Goal: Browse casually: Explore the website without a specific task or goal

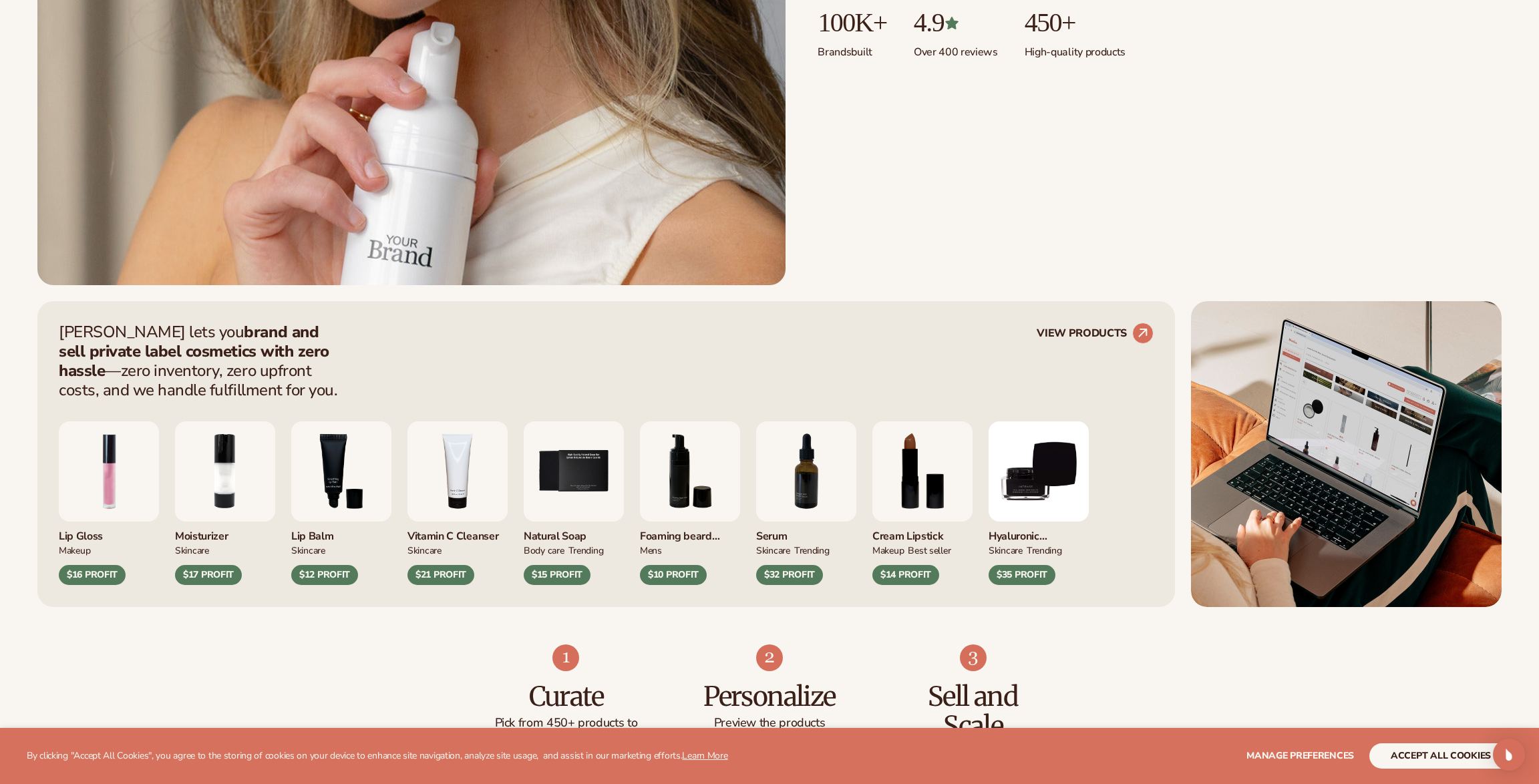
scroll to position [580, 0]
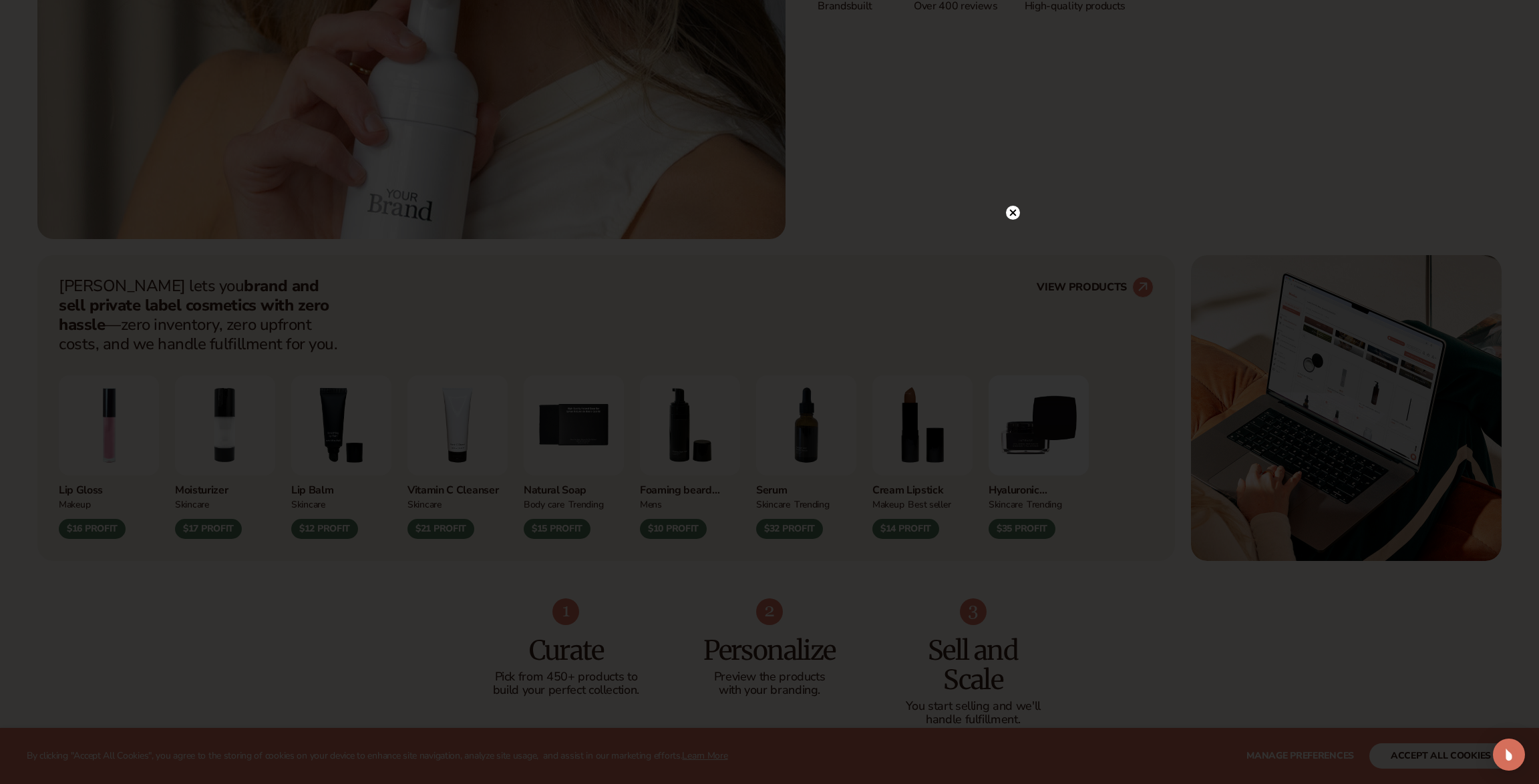
click at [1016, 216] on circle at bounding box center [1013, 213] width 14 height 14
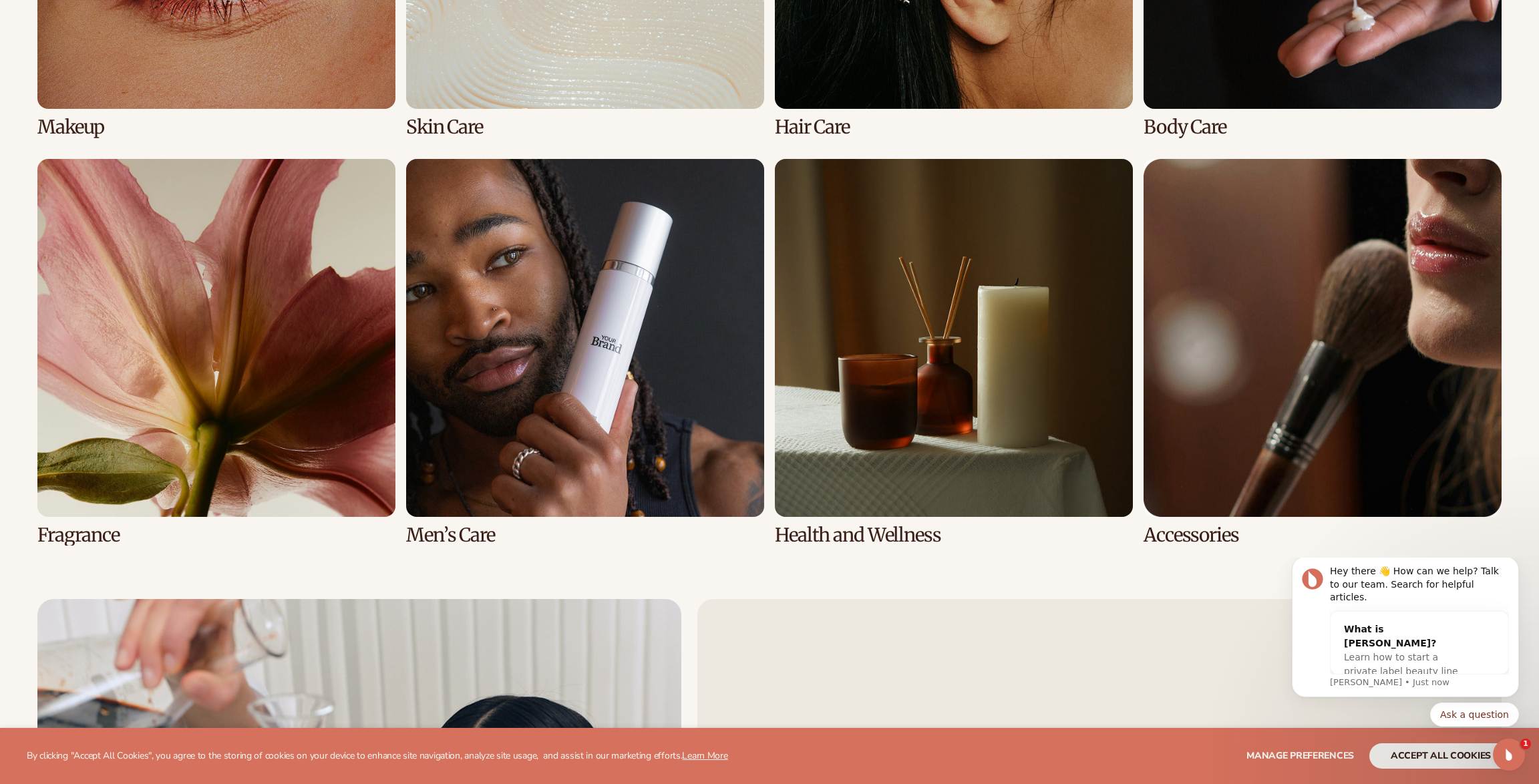
scroll to position [3580, 0]
click at [1375, 315] on link "8 / 8" at bounding box center [1322, 351] width 358 height 387
click at [1338, 372] on link "8 / 8" at bounding box center [1322, 351] width 358 height 387
click at [1215, 537] on link "8 / 8" at bounding box center [1322, 351] width 358 height 387
click at [1273, 423] on link "8 / 8" at bounding box center [1322, 351] width 358 height 387
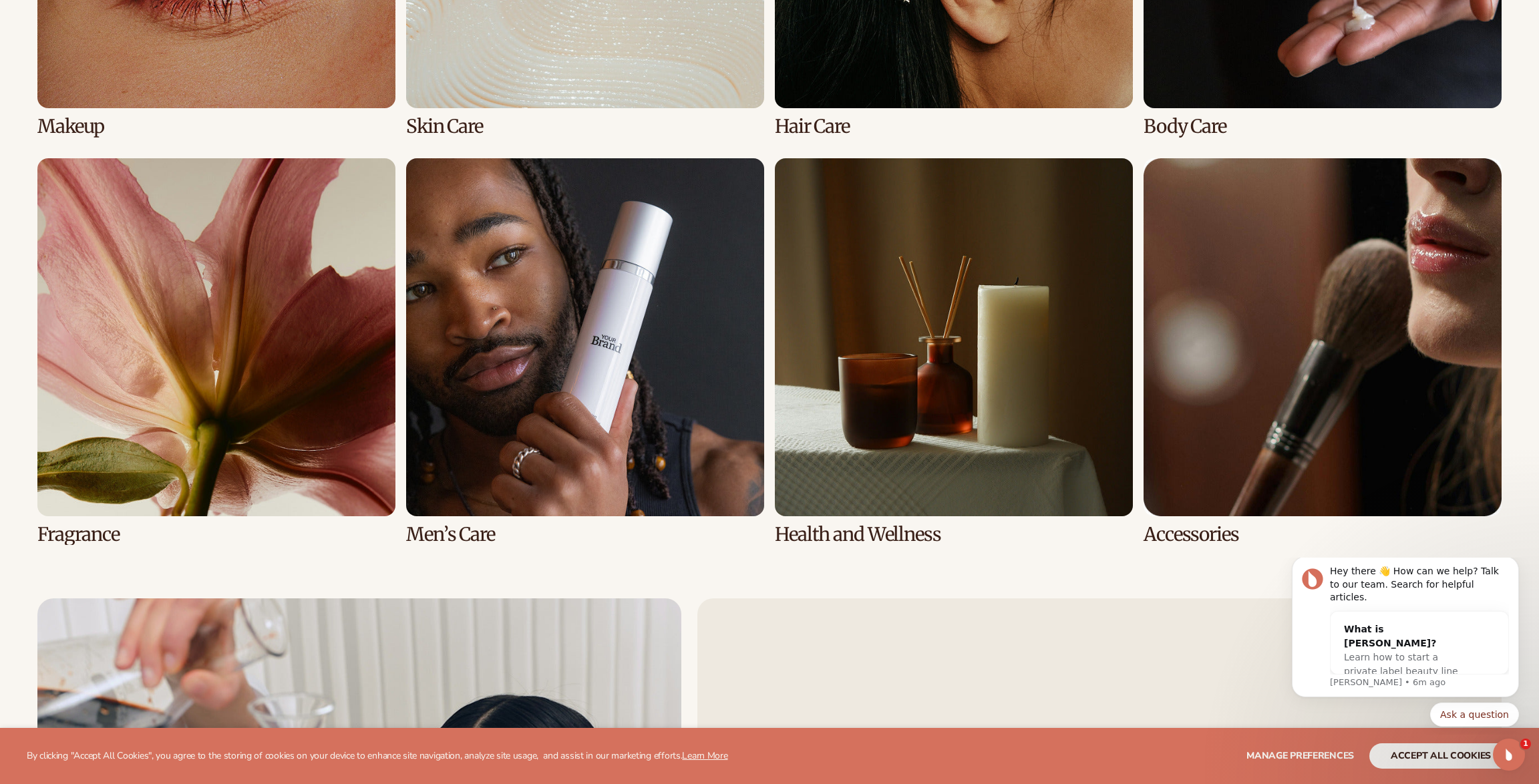
click at [1273, 423] on link "8 / 8" at bounding box center [1322, 351] width 358 height 387
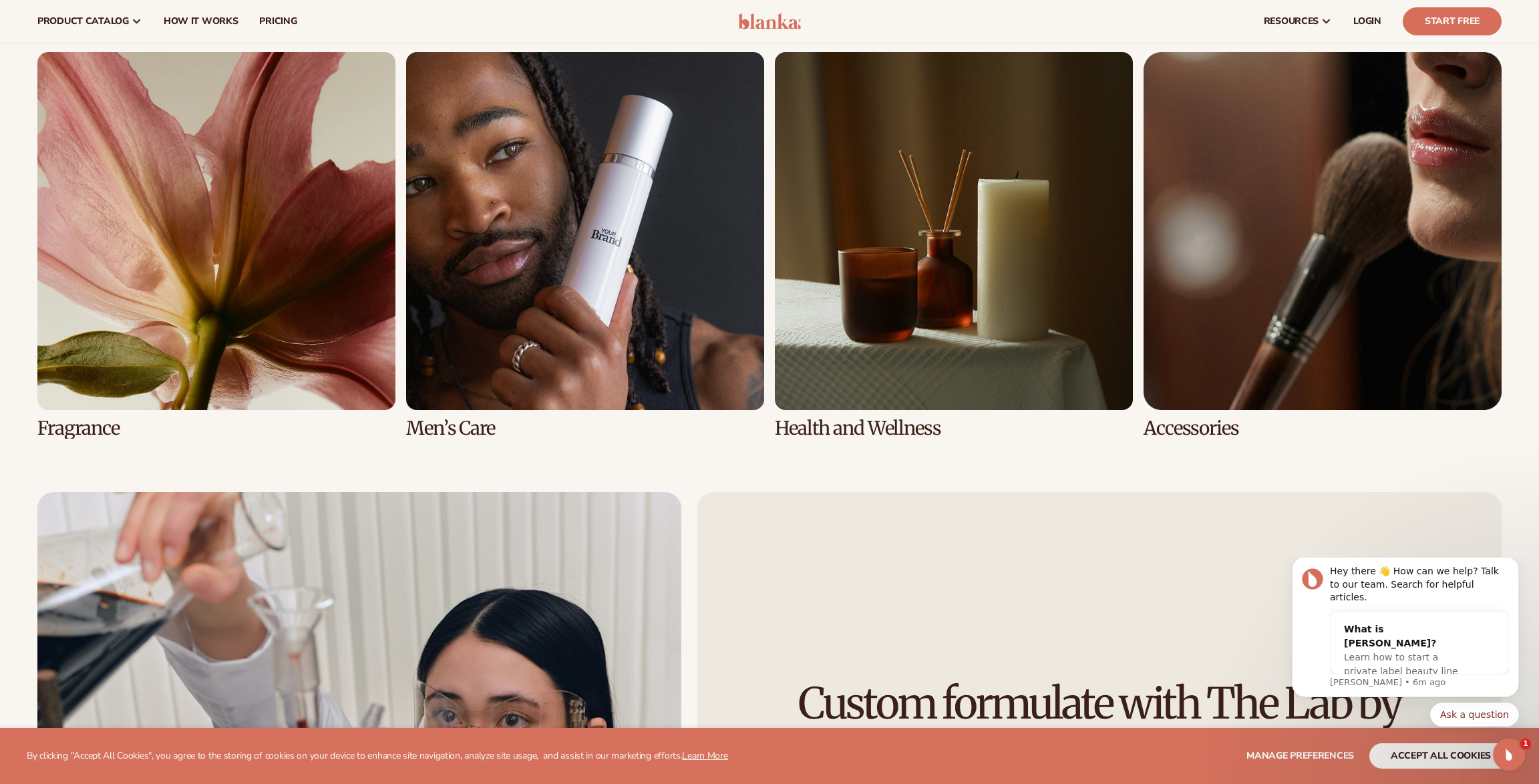
scroll to position [3507, 0]
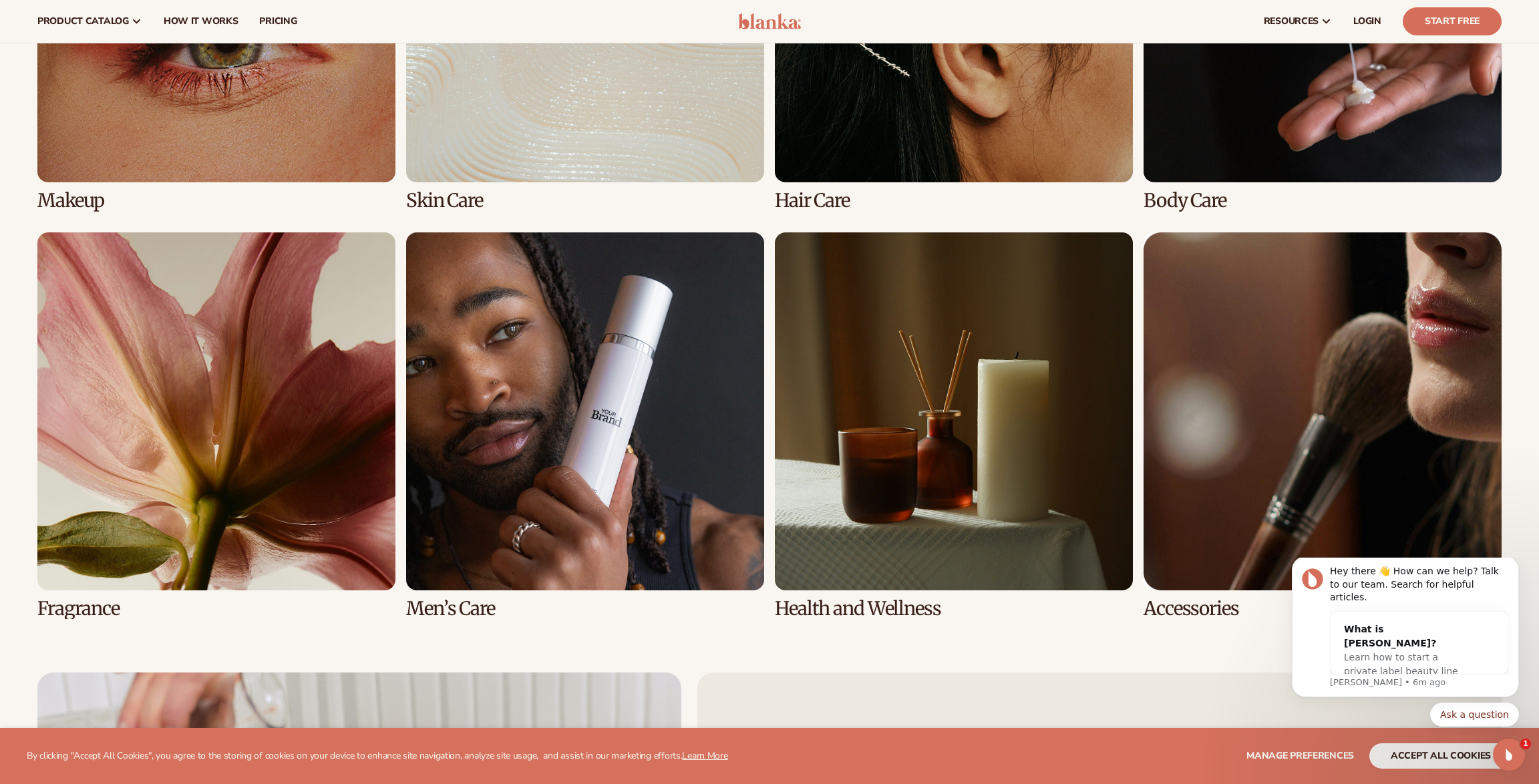
click at [1240, 455] on link "8 / 8" at bounding box center [1322, 425] width 358 height 387
click at [1255, 401] on link "8 / 8" at bounding box center [1322, 425] width 358 height 387
click at [957, 388] on link "7 / 8" at bounding box center [954, 425] width 358 height 387
click at [1293, 102] on link "4 / 8" at bounding box center [1322, 18] width 358 height 387
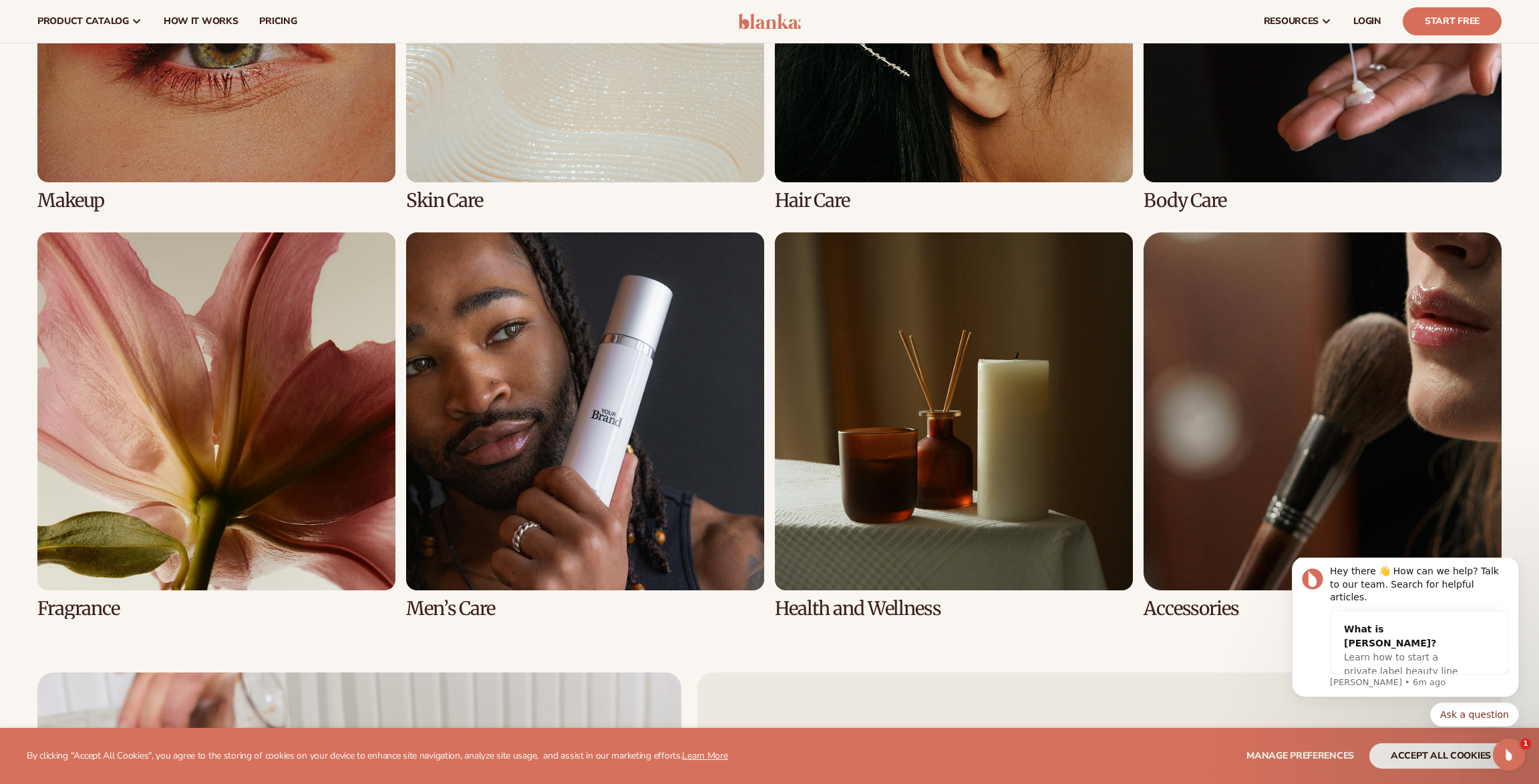
click at [1317, 337] on link "8 / 8" at bounding box center [1322, 425] width 358 height 387
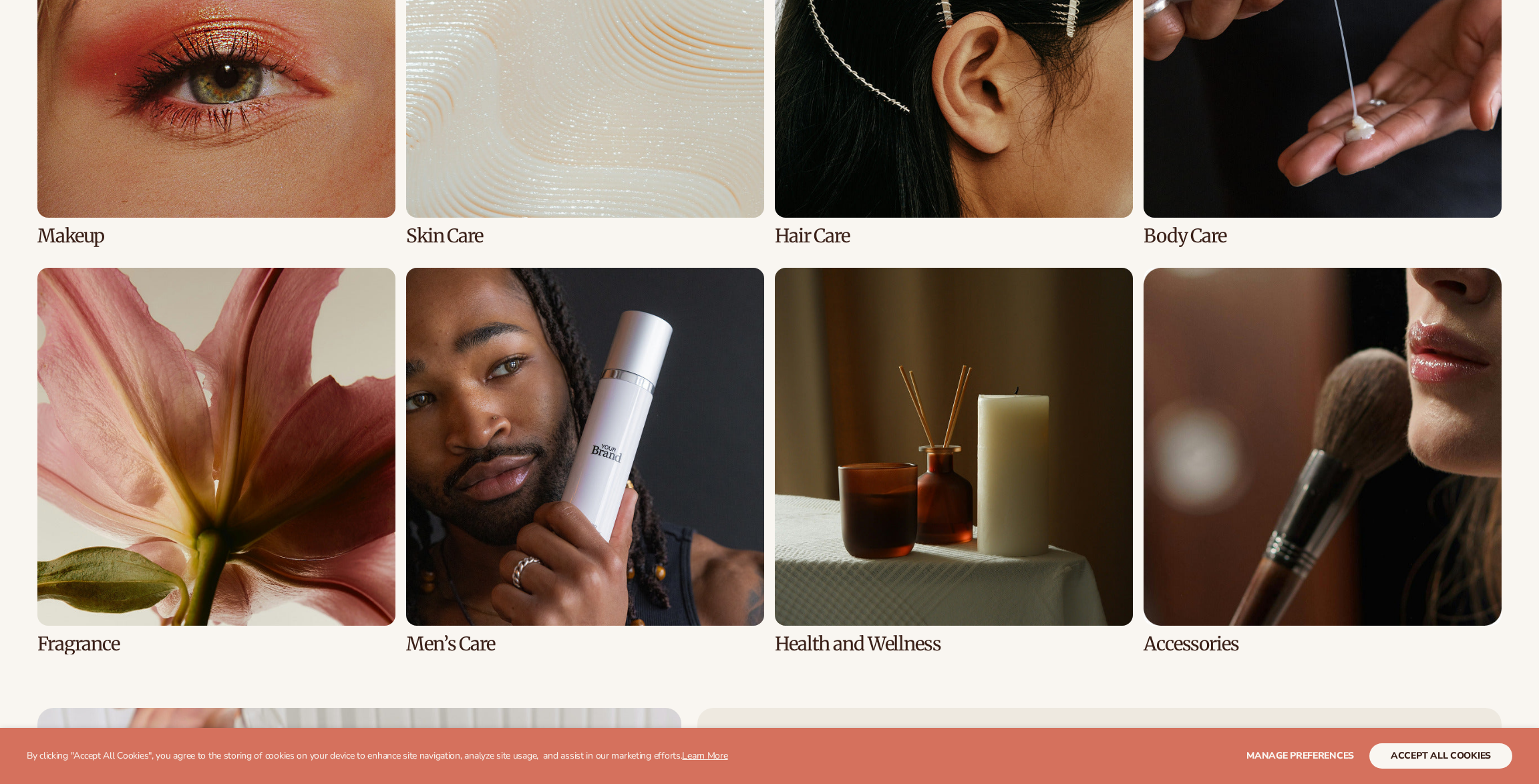
scroll to position [3507, 0]
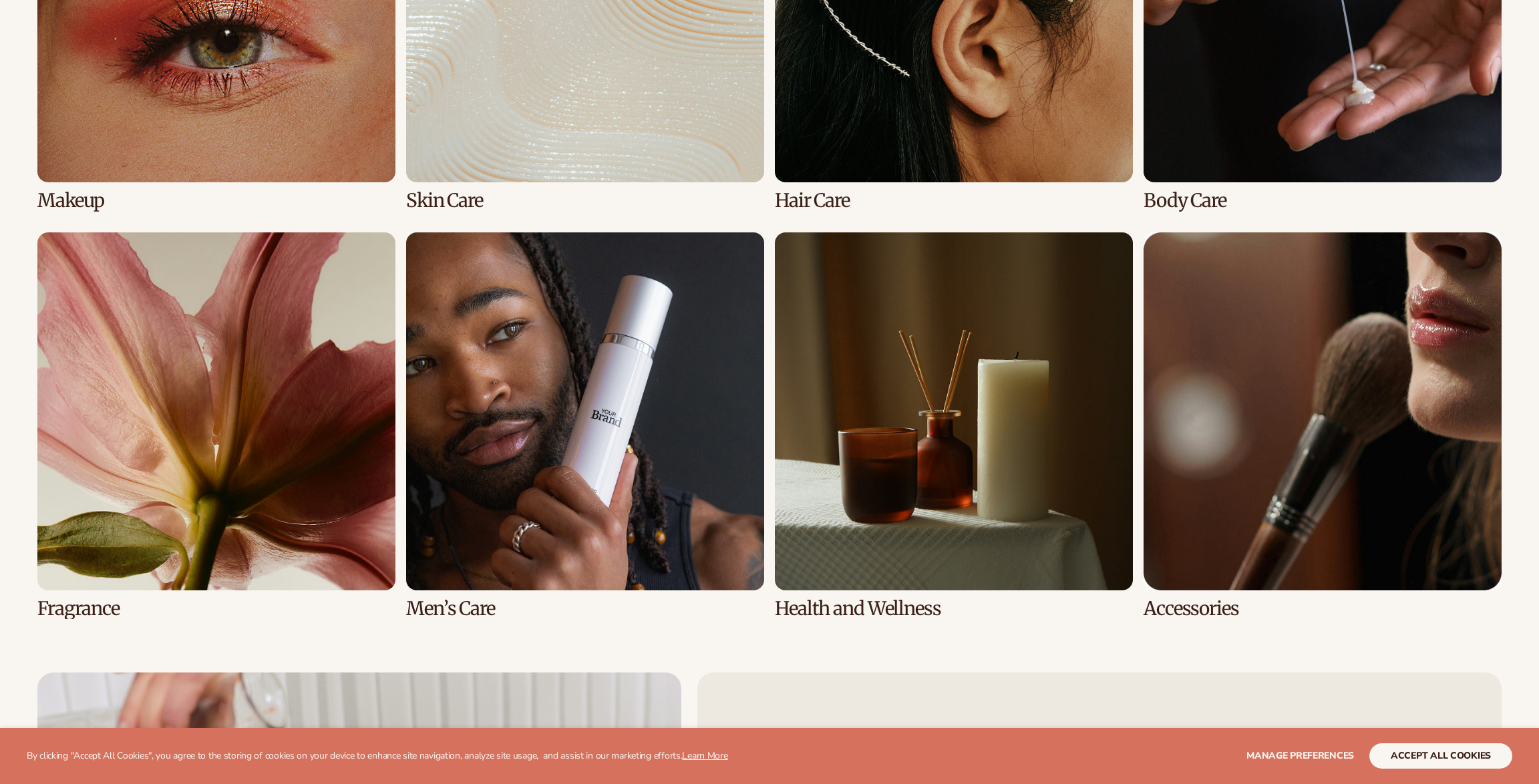
click at [1362, 334] on link "8 / 8" at bounding box center [1322, 425] width 358 height 387
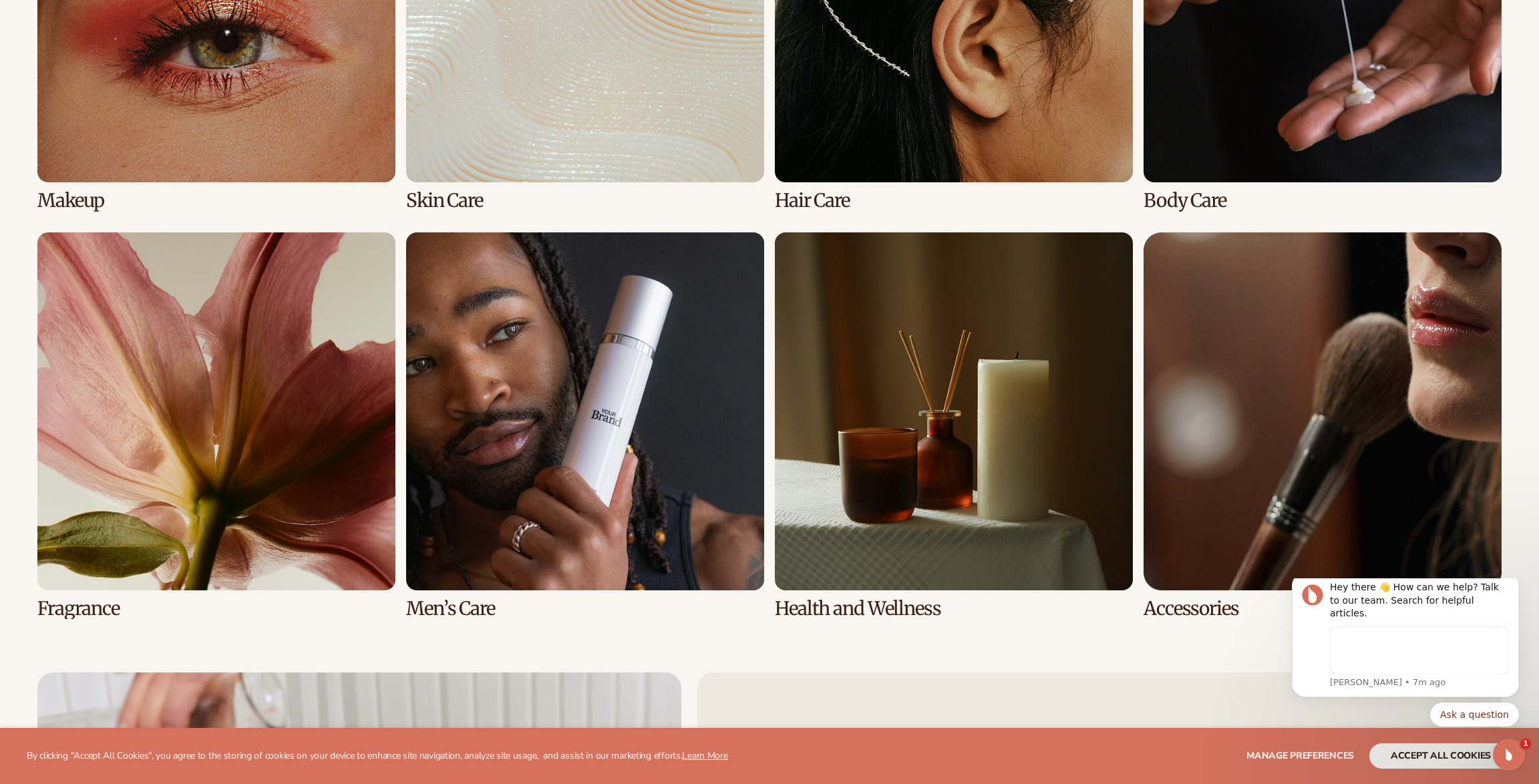
scroll to position [0, 0]
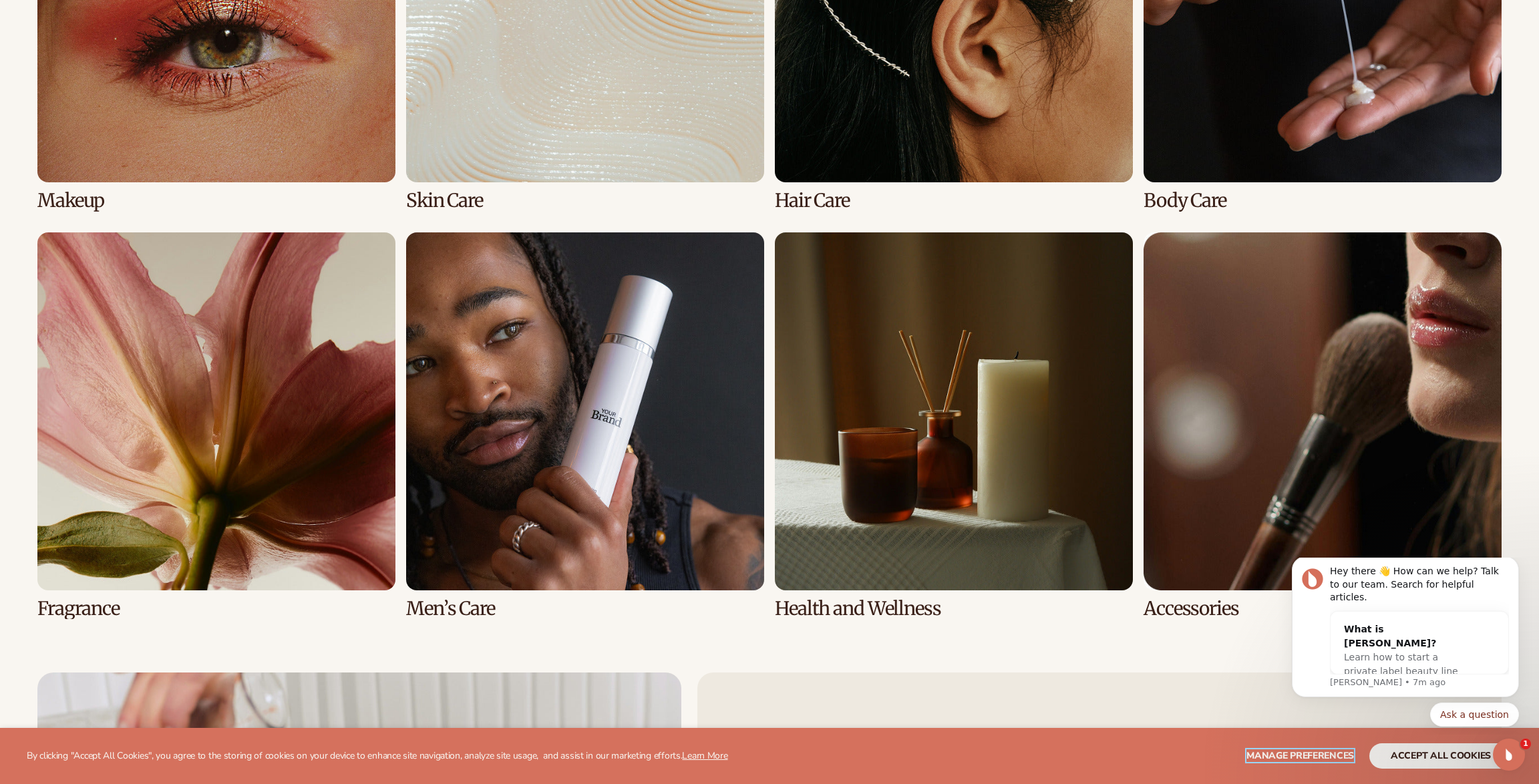
click at [1317, 754] on span "Manage preferences" at bounding box center [1300, 755] width 108 height 13
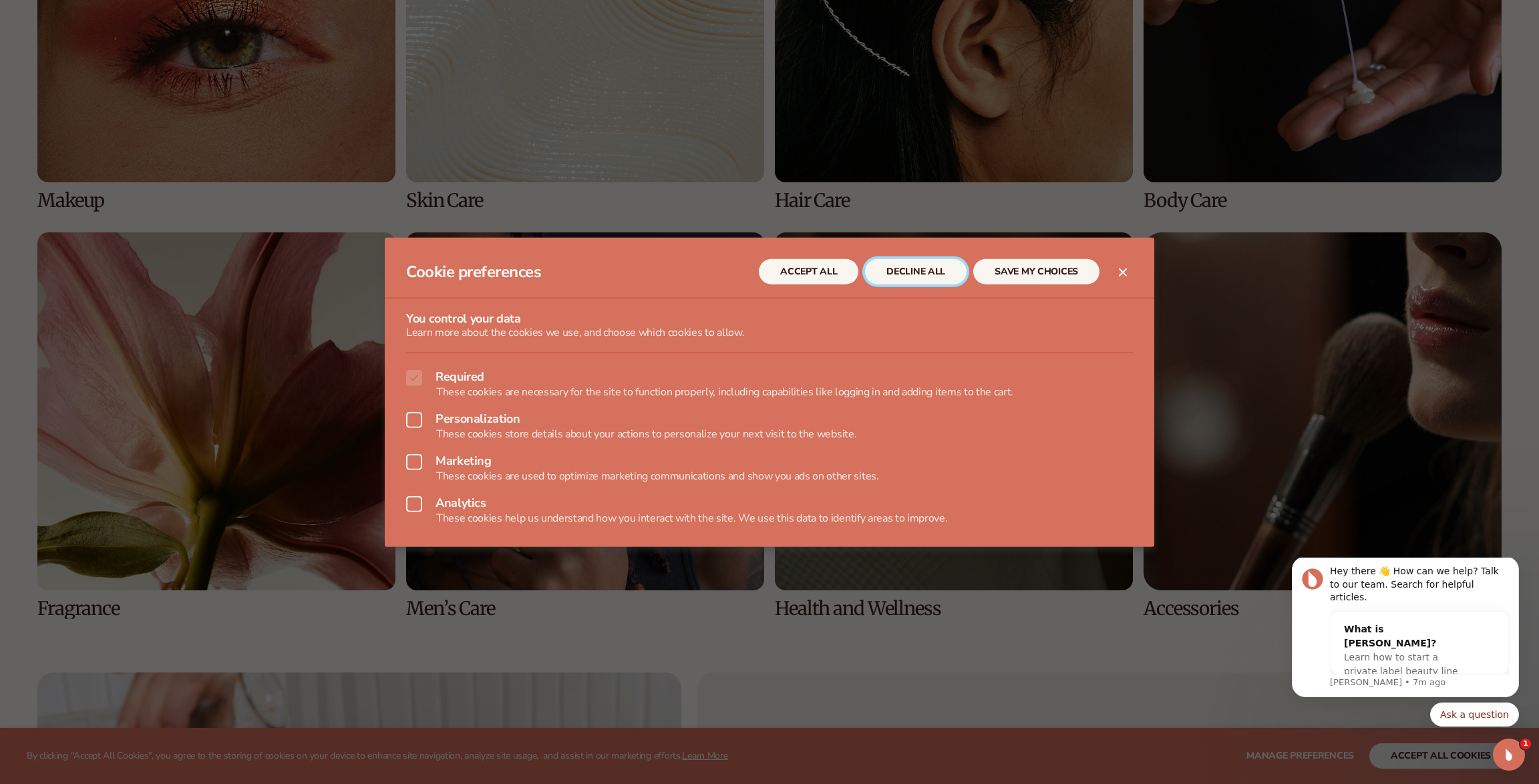
click at [899, 266] on button "DECLINE ALL" at bounding box center [916, 272] width 102 height 25
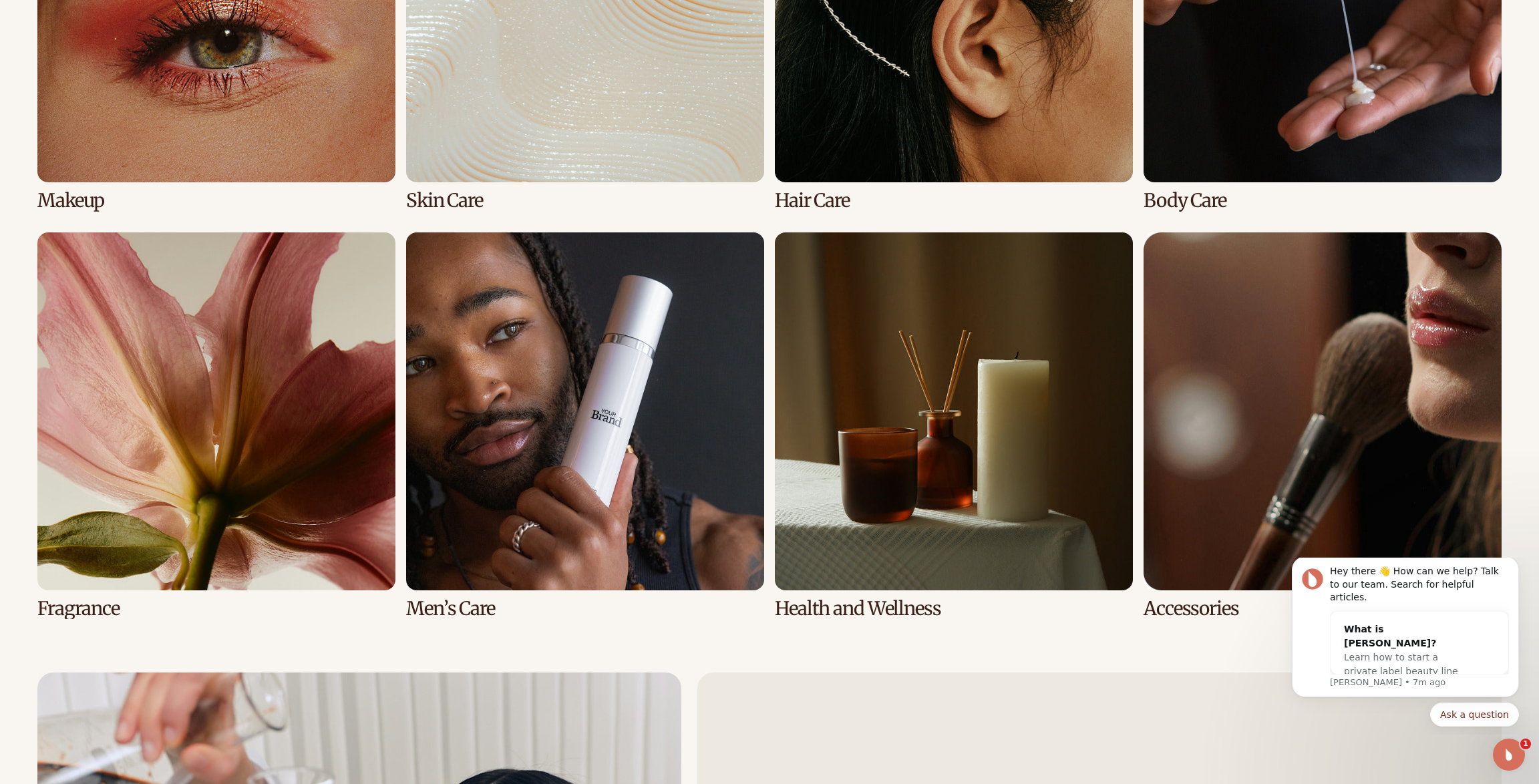
click at [1315, 470] on link "8 / 8" at bounding box center [1322, 425] width 358 height 387
click at [1518, 569] on button "Dismiss notification" at bounding box center [1515, 560] width 18 height 18
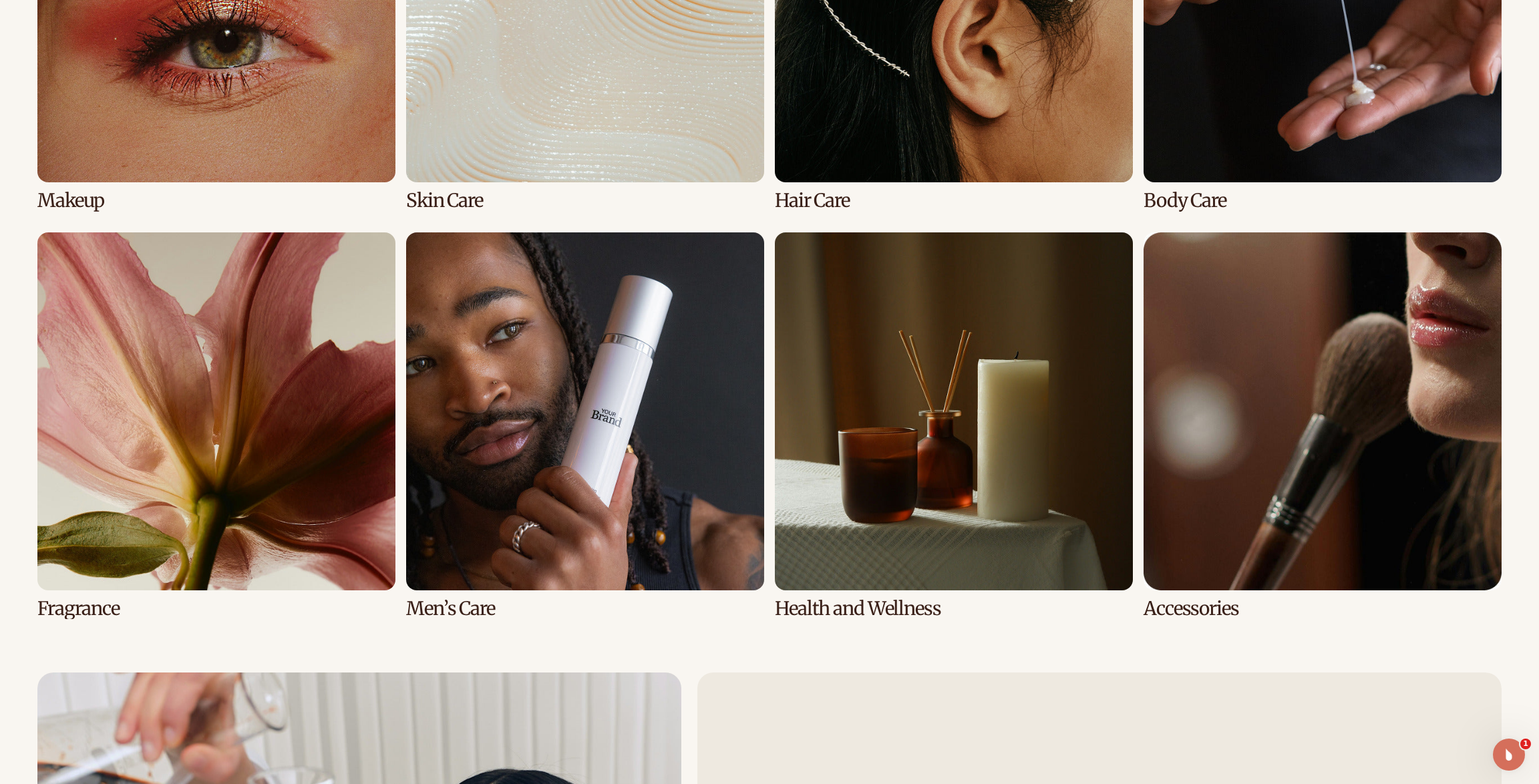
click at [1305, 498] on link "8 / 8" at bounding box center [1322, 425] width 358 height 387
click at [618, 415] on link "6 / 8" at bounding box center [585, 425] width 358 height 387
click at [562, 419] on link "6 / 8" at bounding box center [585, 425] width 358 height 387
